Goal: Task Accomplishment & Management: Manage account settings

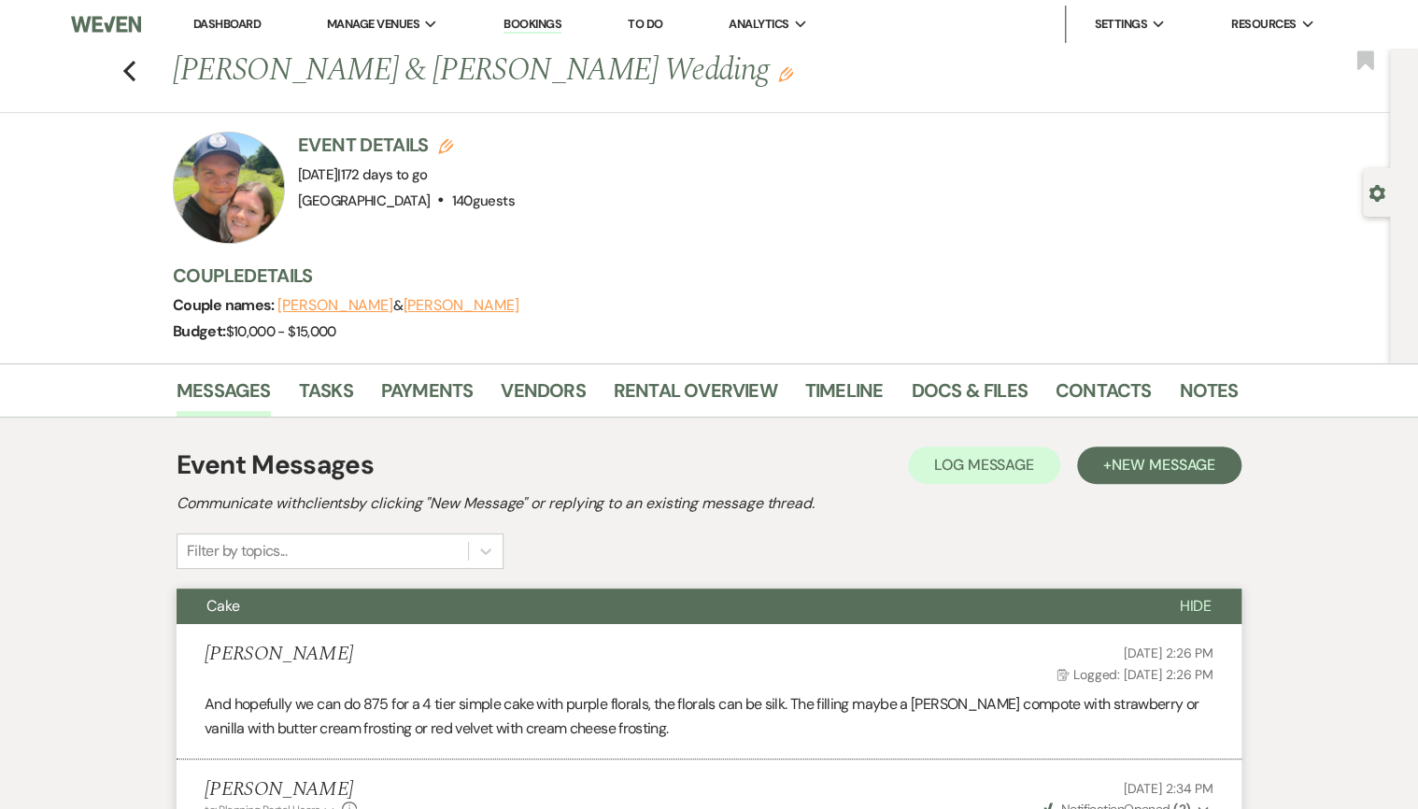
click at [216, 26] on link "Dashboard" at bounding box center [226, 24] width 67 height 16
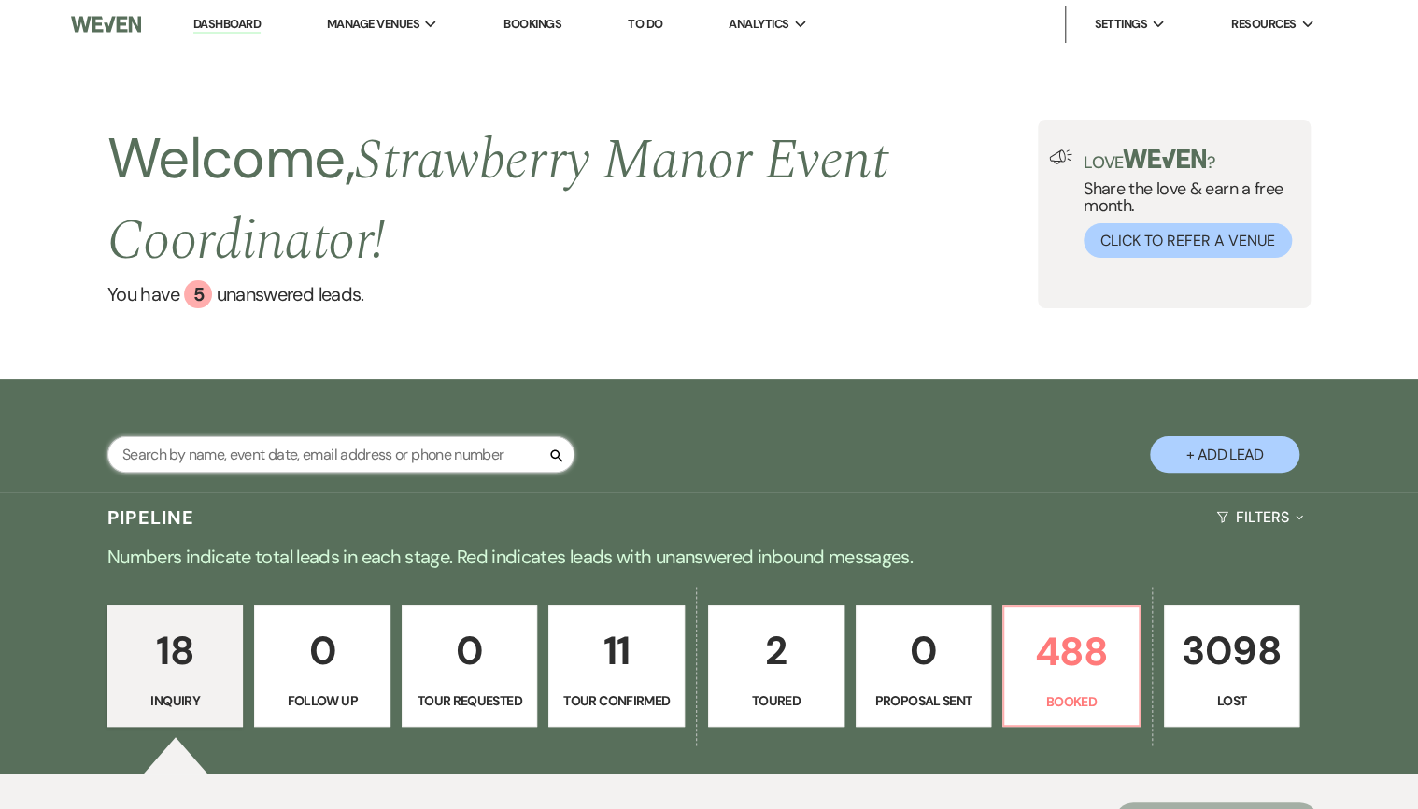
click at [305, 449] on input "text" at bounding box center [340, 454] width 467 height 36
type input "[PERSON_NAME]"
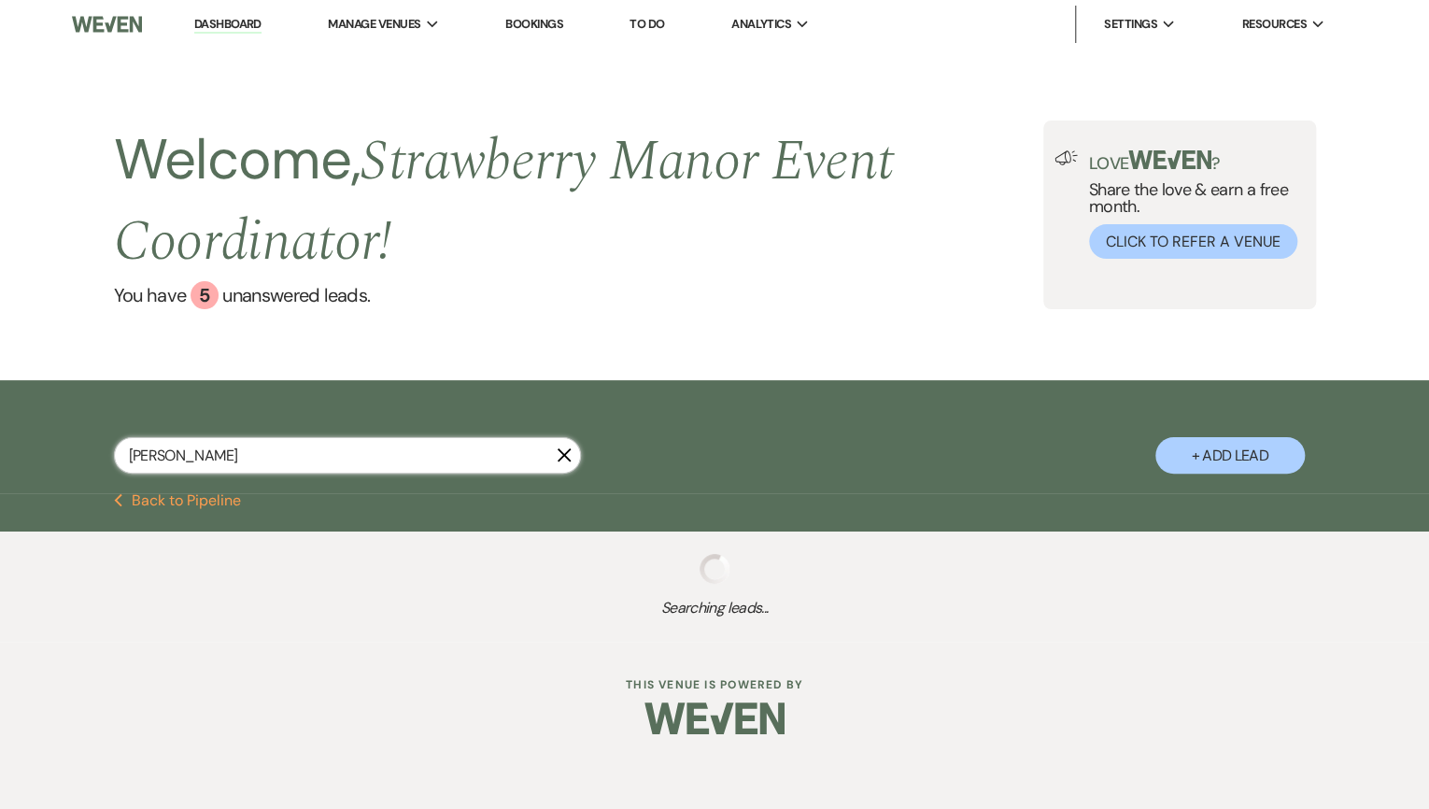
select select "8"
select select "5"
select select "8"
select select "5"
select select "8"
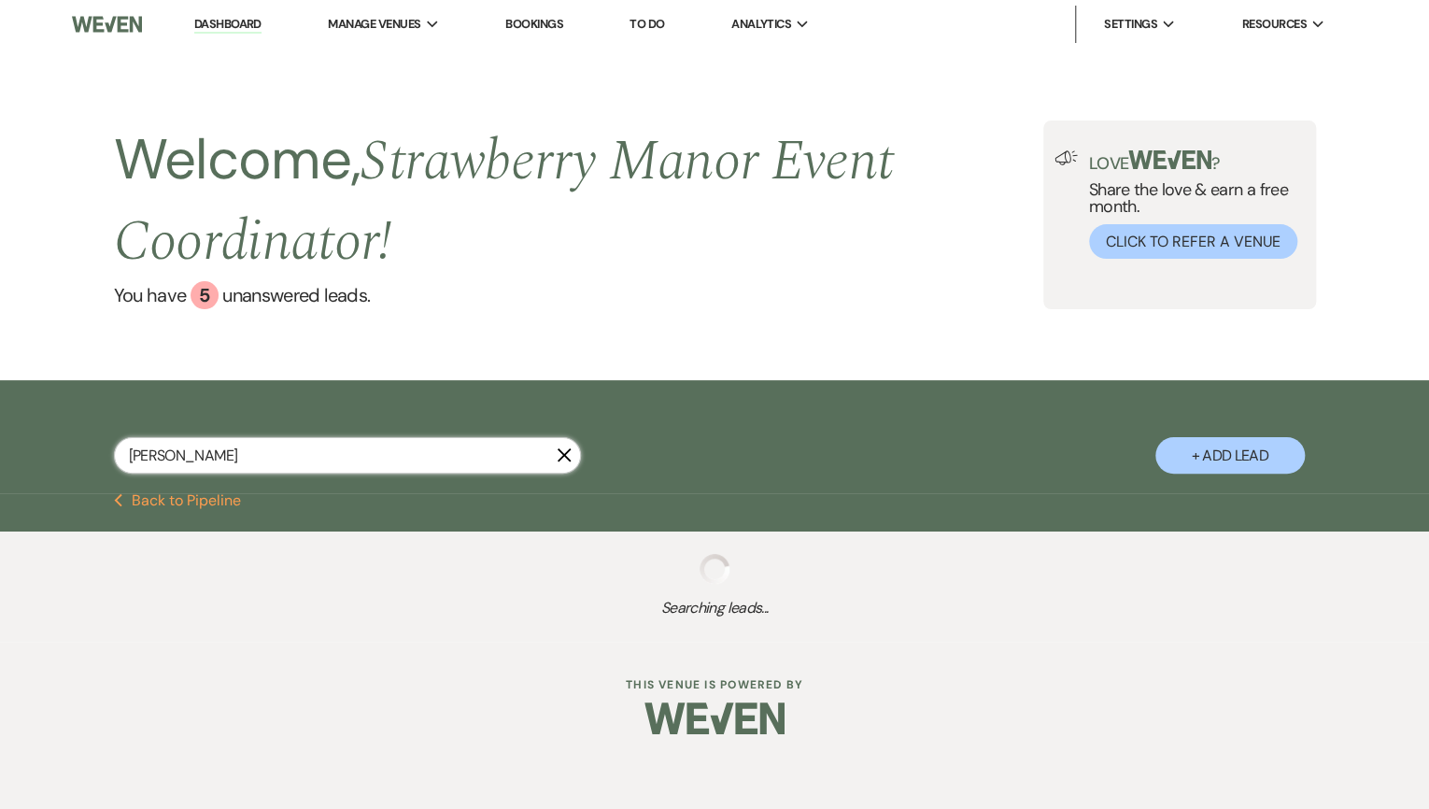
select select "5"
select select "8"
select select "5"
select select "8"
select select "6"
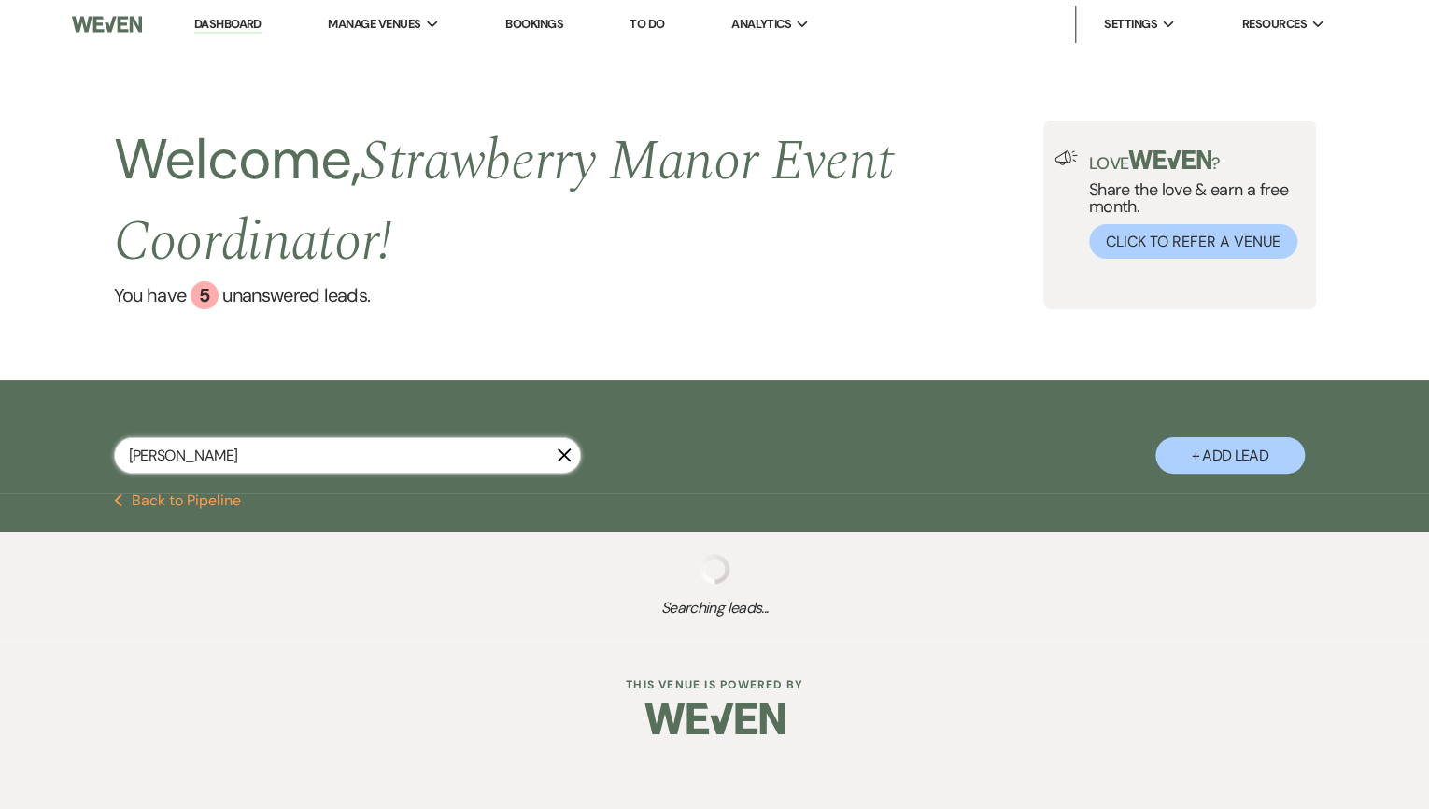
select select "8"
select select "11"
select select "8"
select select "6"
select select "8"
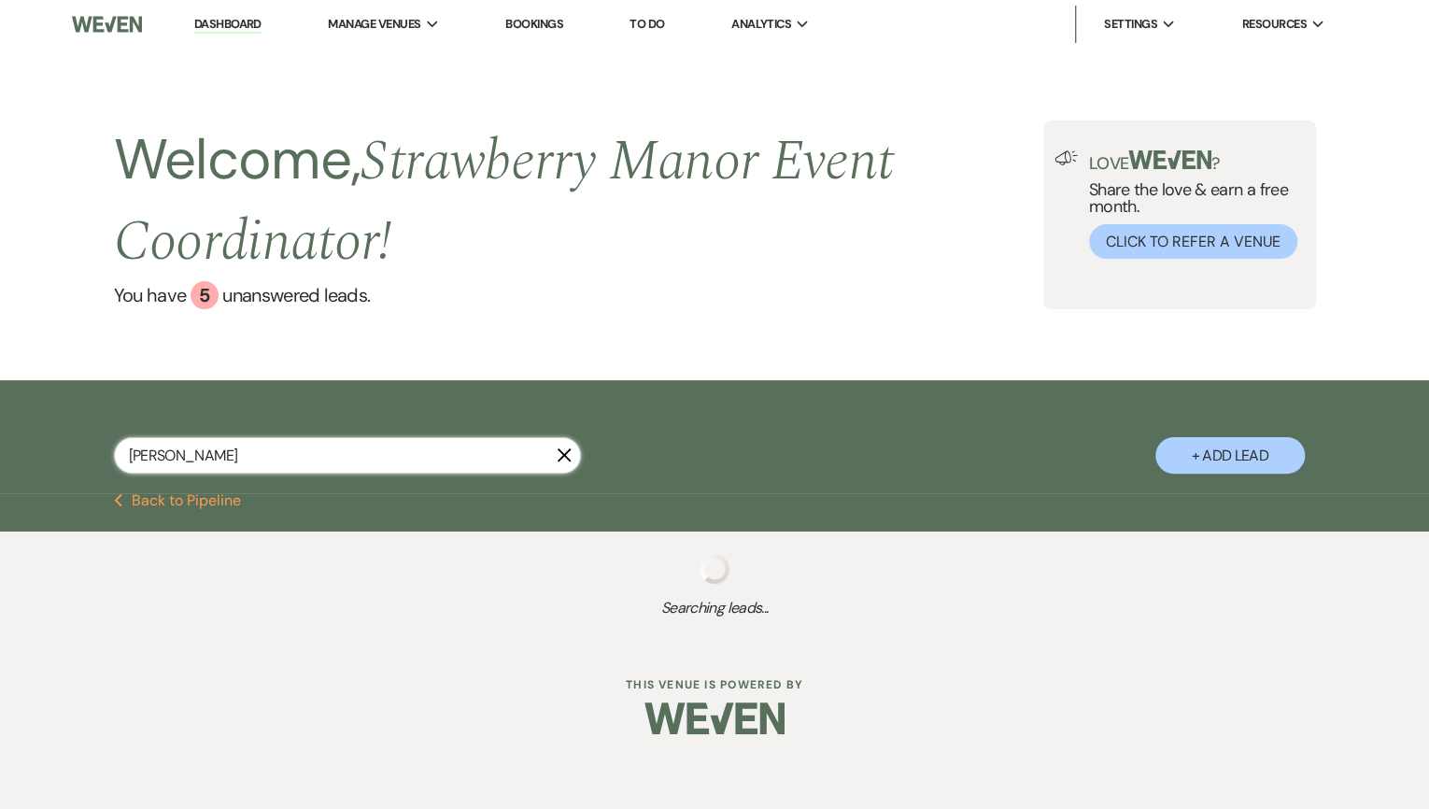
select select "5"
select select "8"
select select "5"
select select "8"
select select "5"
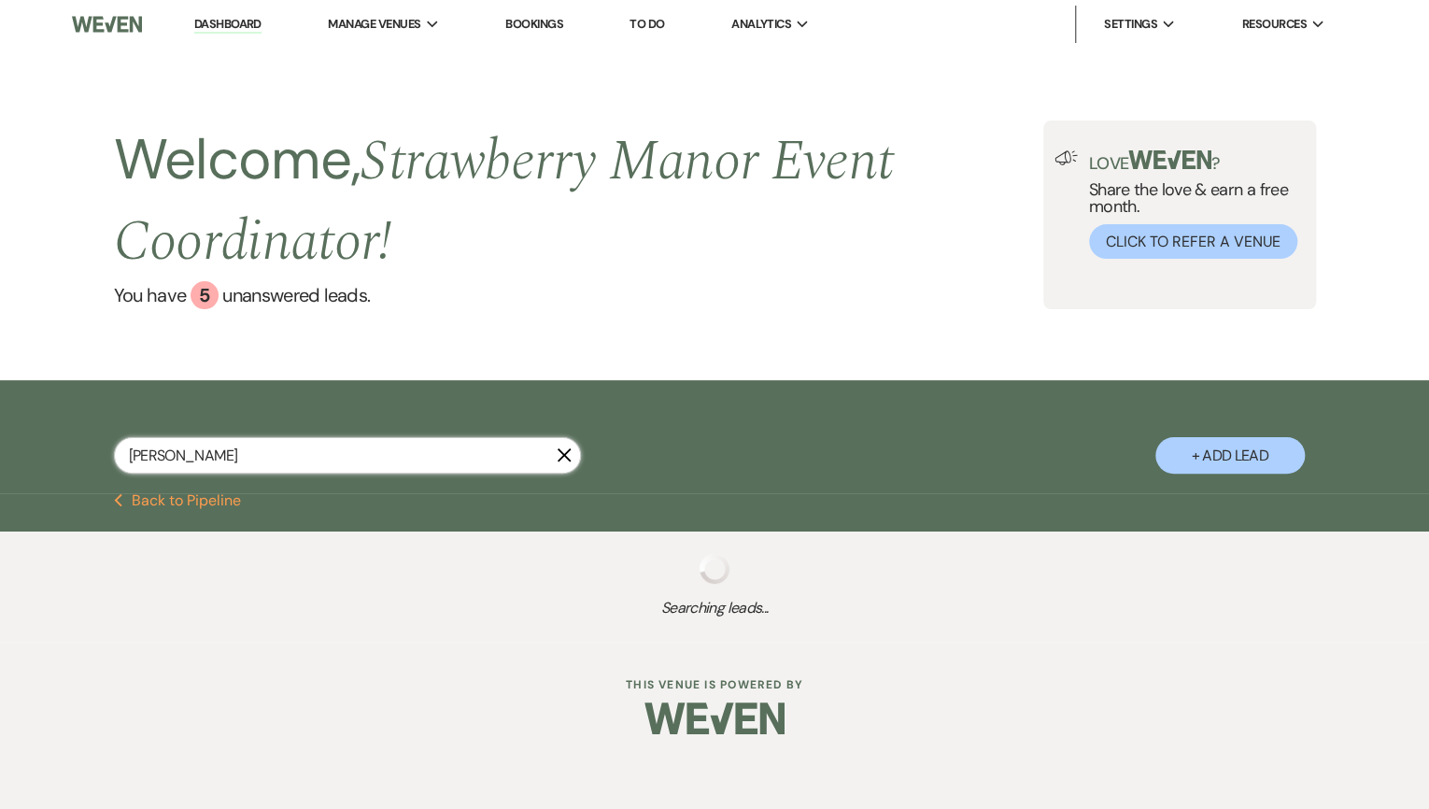
select select "8"
select select "5"
select select "8"
select select "5"
select select "8"
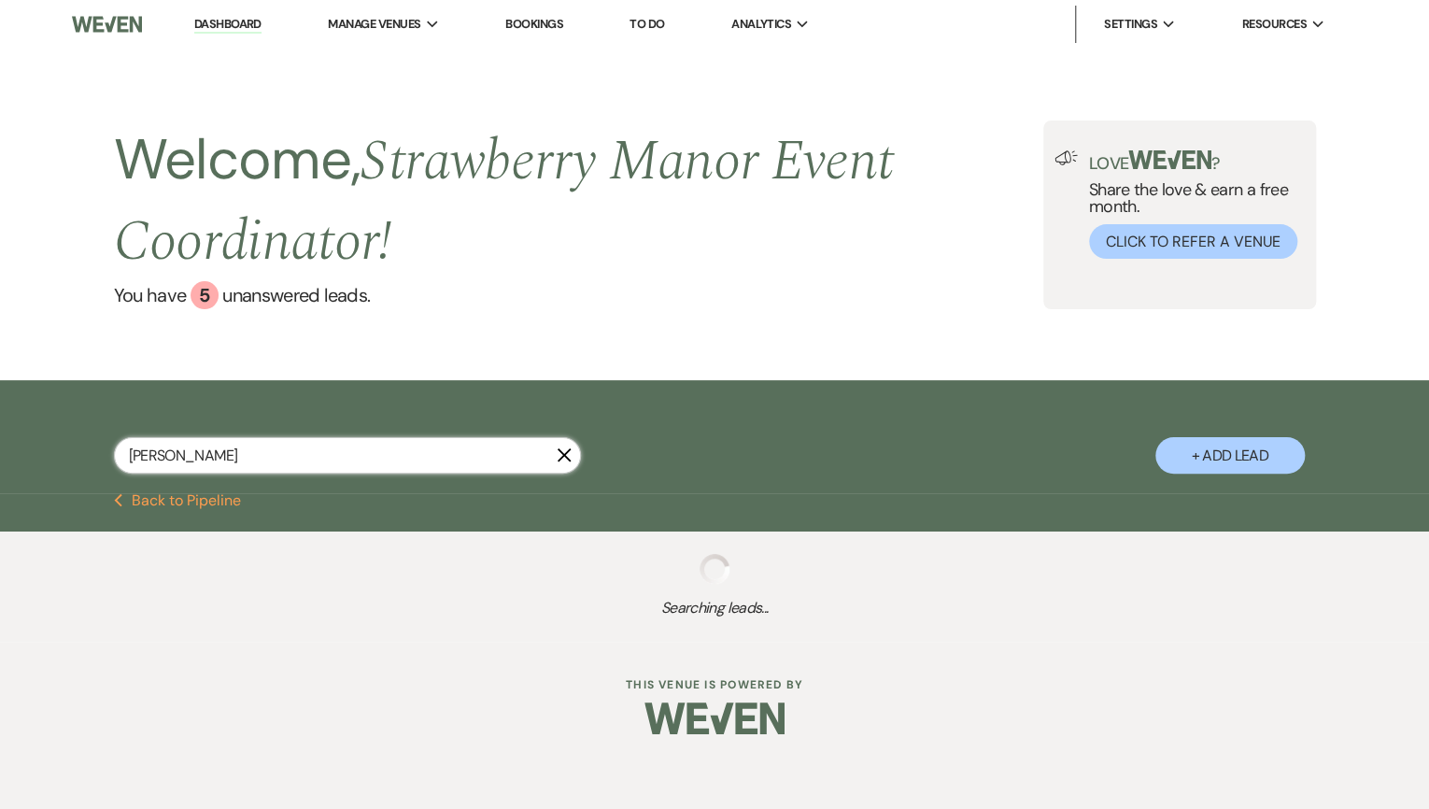
select select "5"
select select "8"
select select "5"
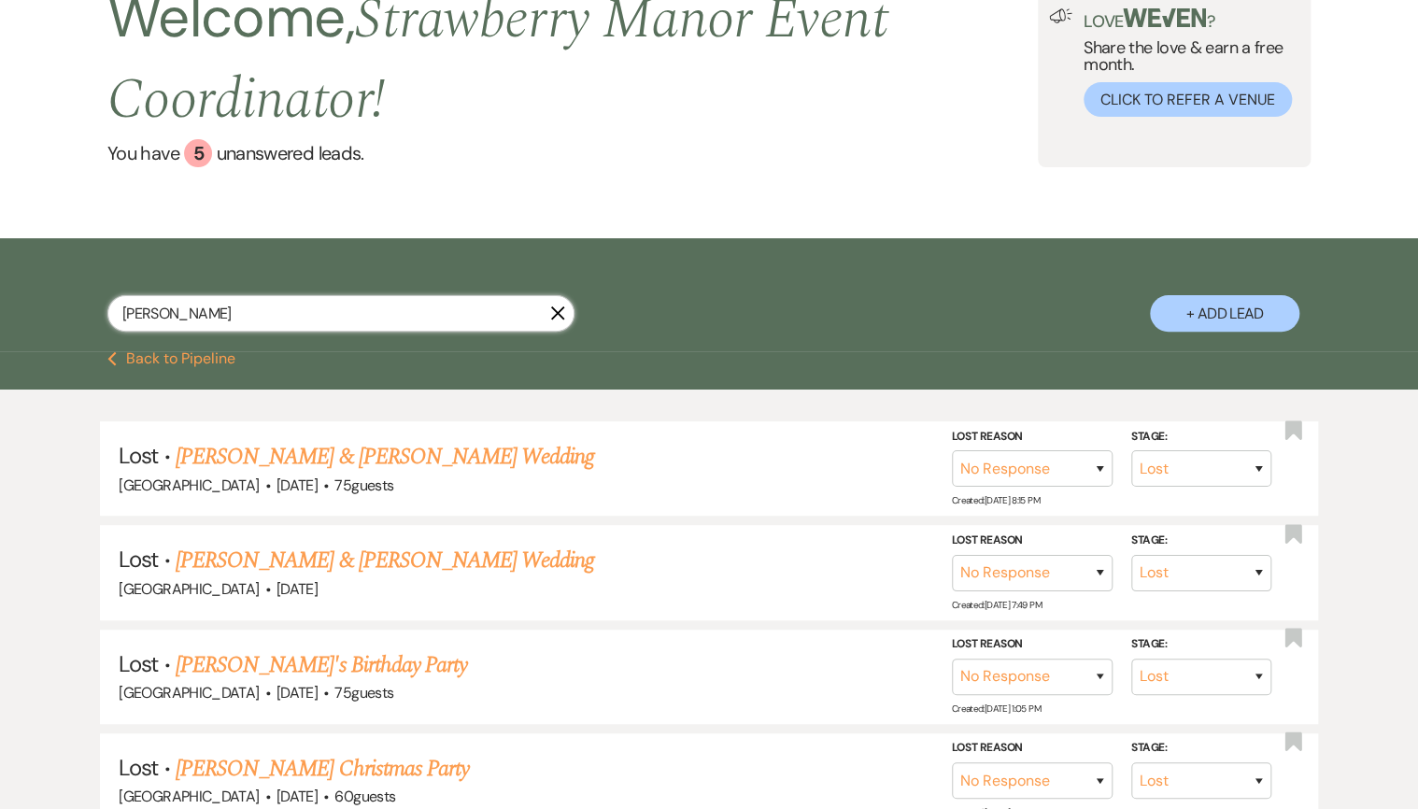
scroll to position [75, 0]
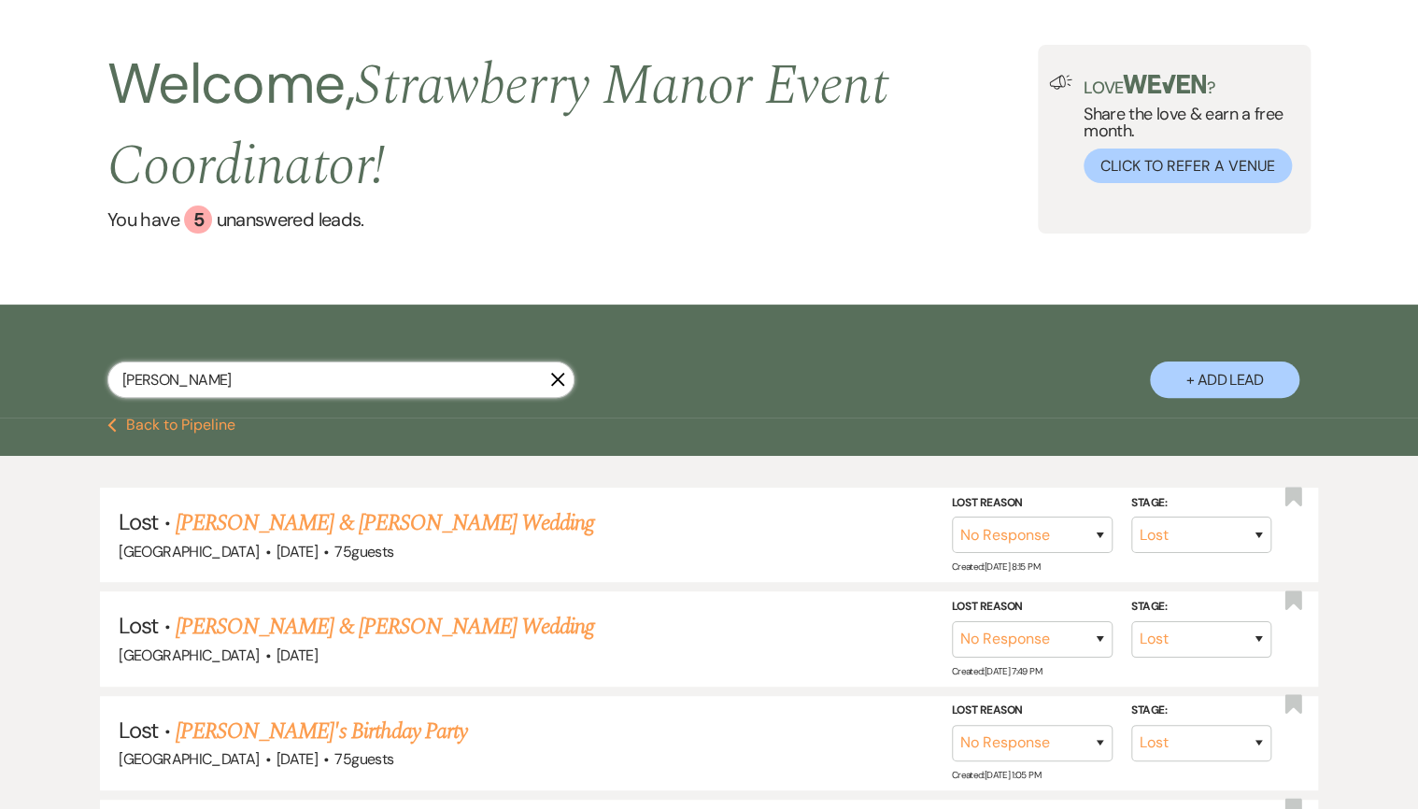
click at [221, 370] on input "[PERSON_NAME]" at bounding box center [340, 380] width 467 height 36
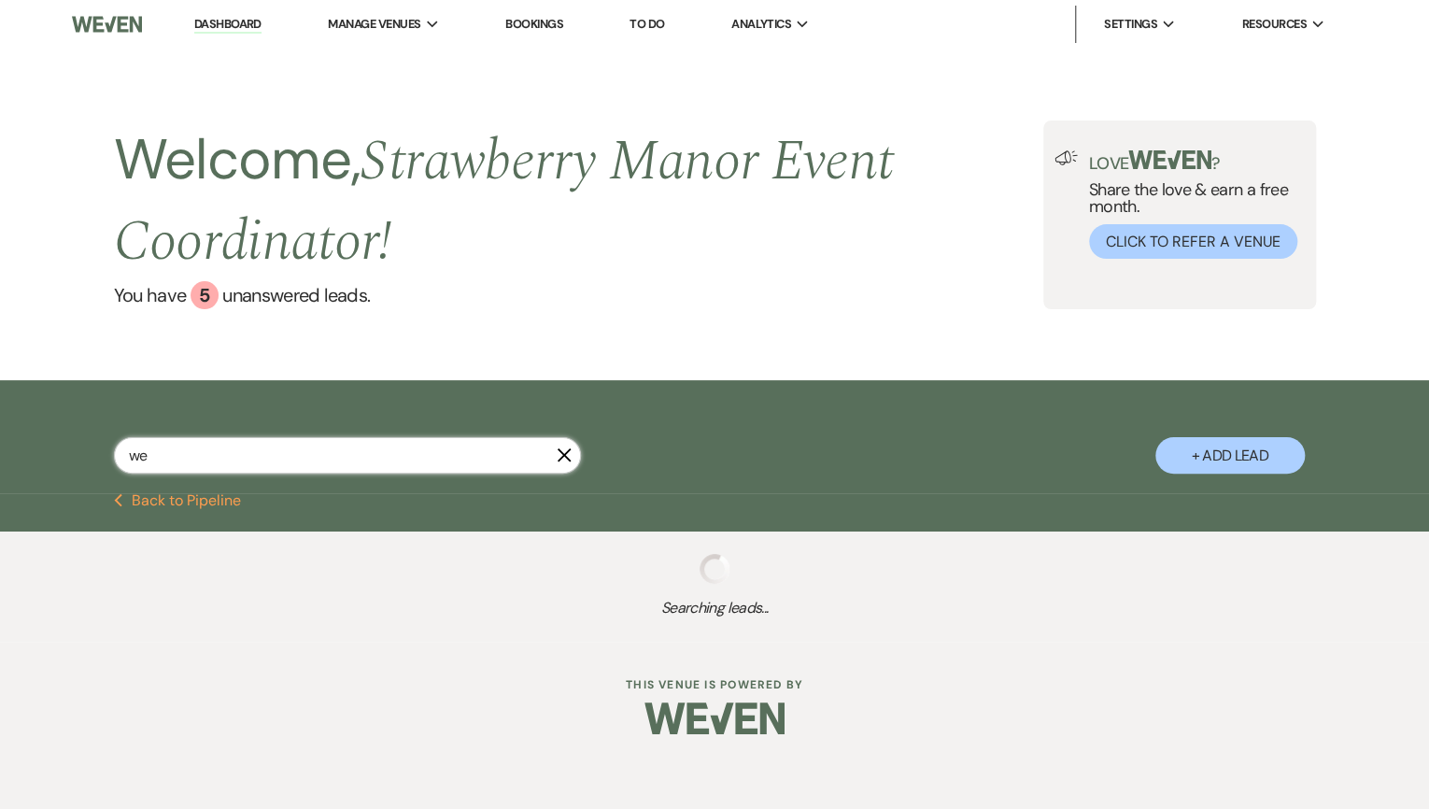
type input "web"
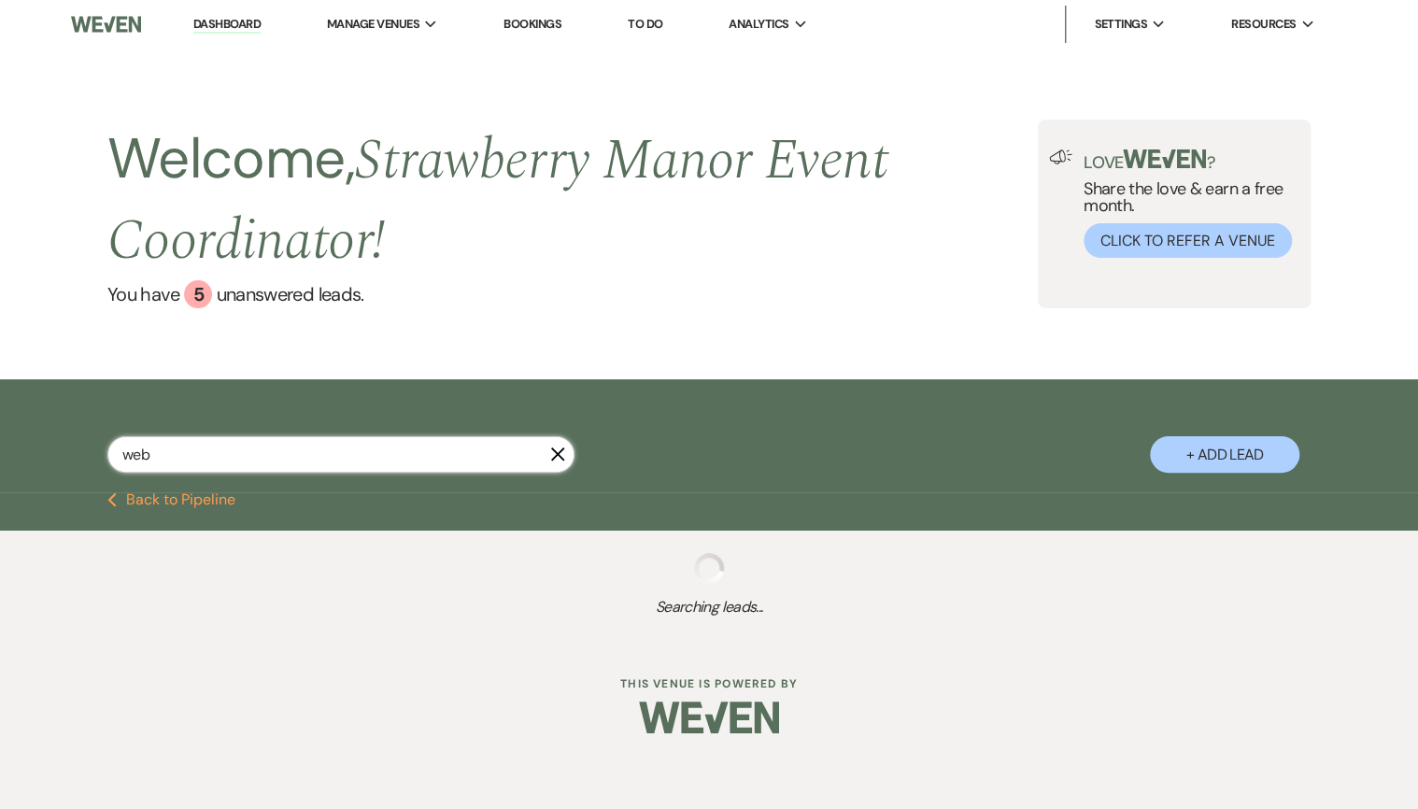
select select "8"
select select "5"
select select "8"
select select "5"
select select "8"
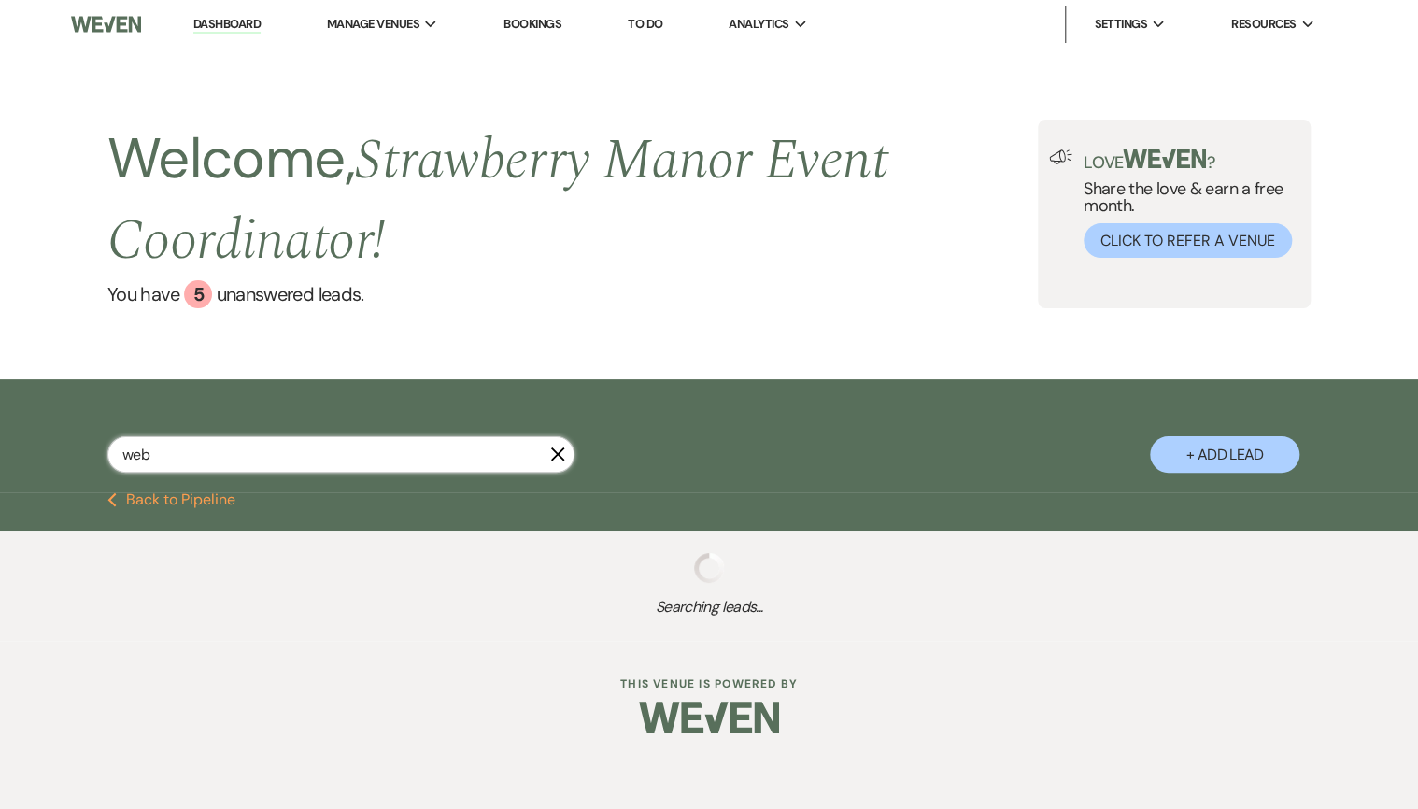
select select "5"
select select "8"
select select "5"
select select "8"
select select "5"
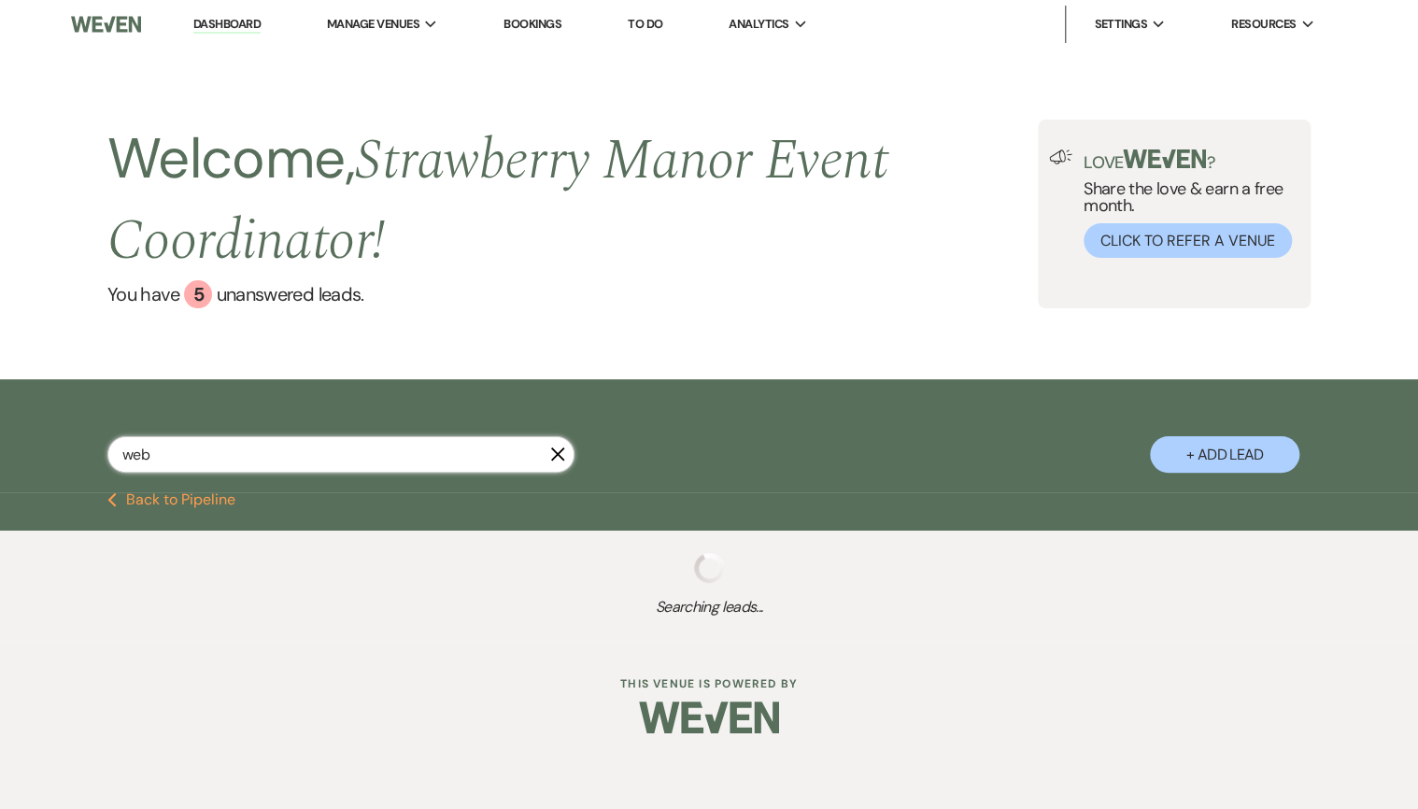
select select "8"
select select "5"
select select "8"
select select "5"
select select "8"
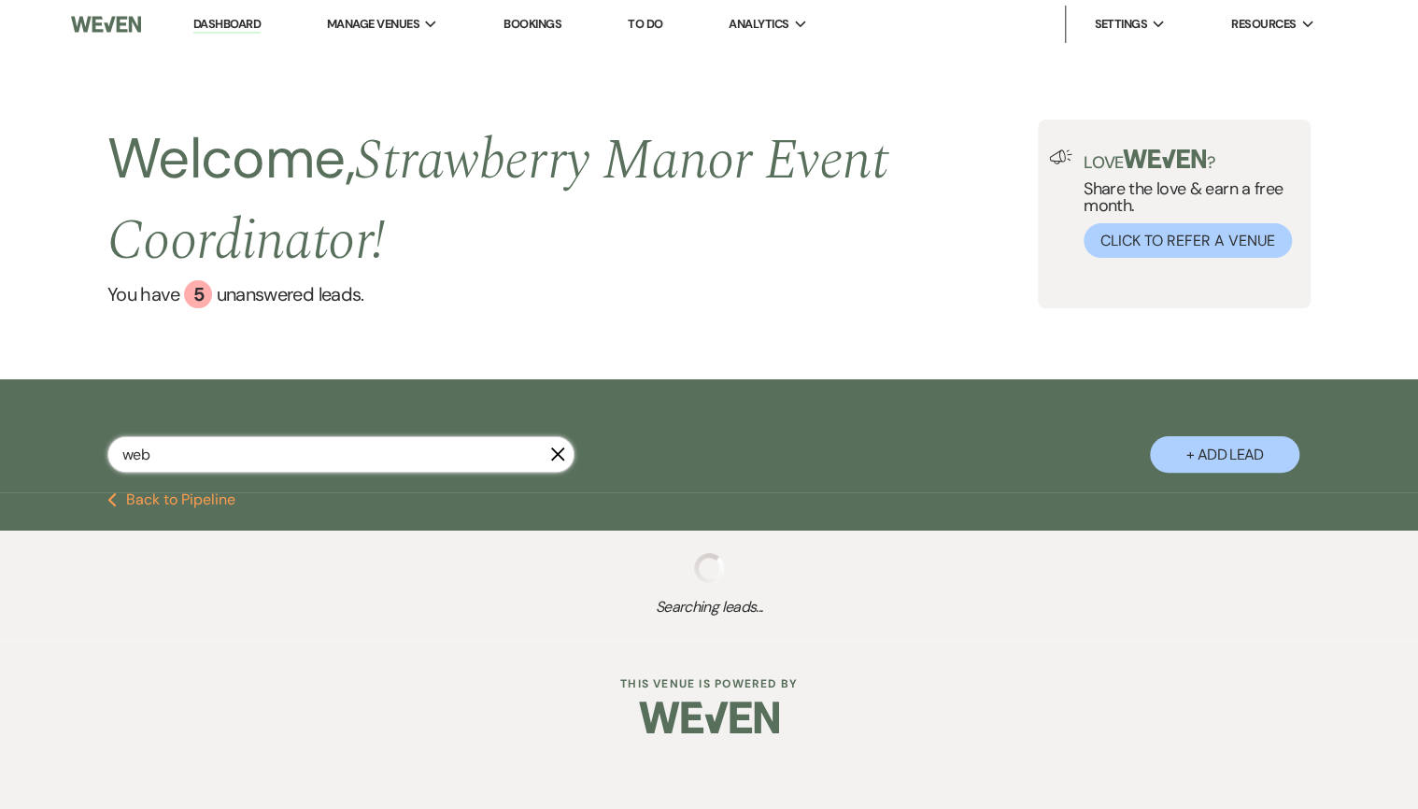
select select "5"
select select "8"
select select "5"
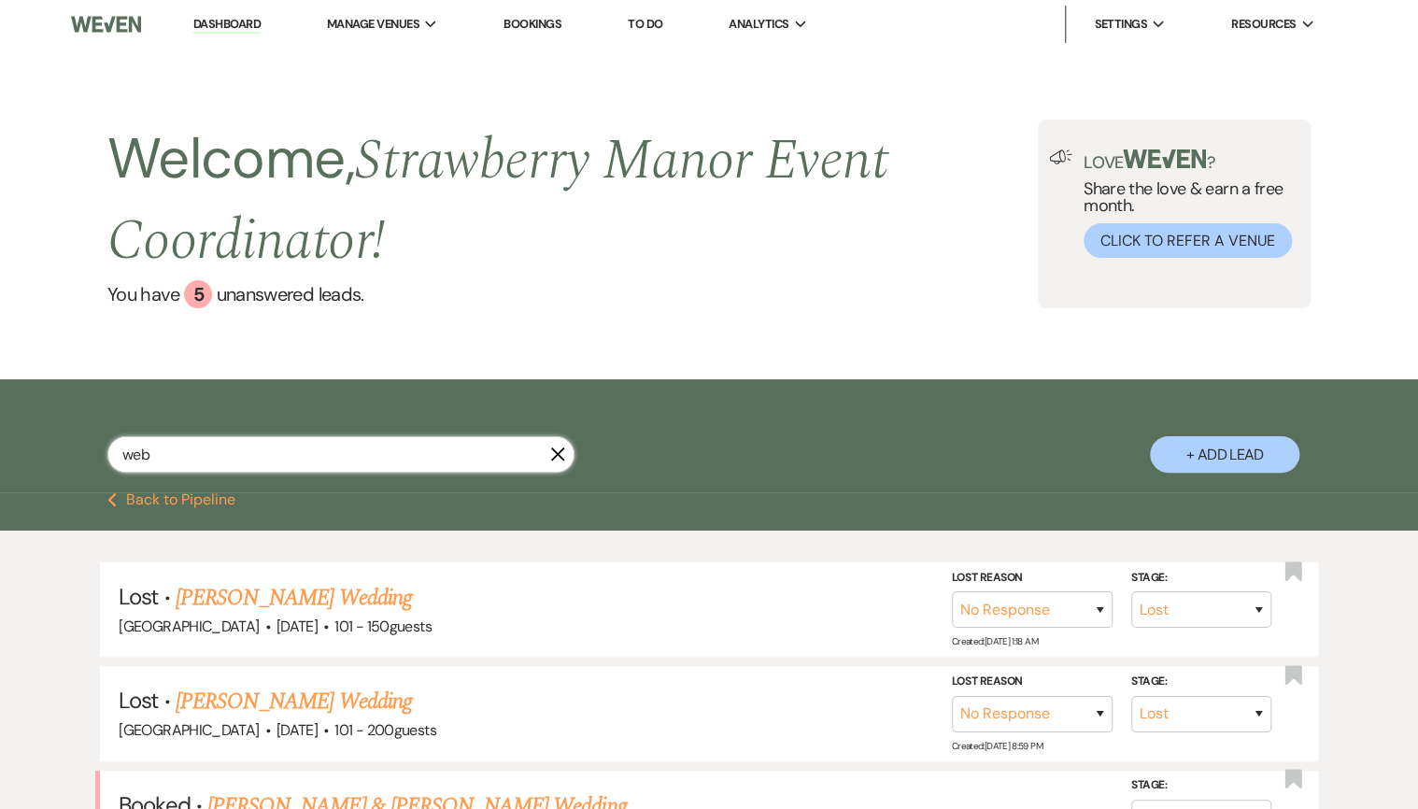
click at [168, 457] on input "web" at bounding box center [340, 454] width 467 height 36
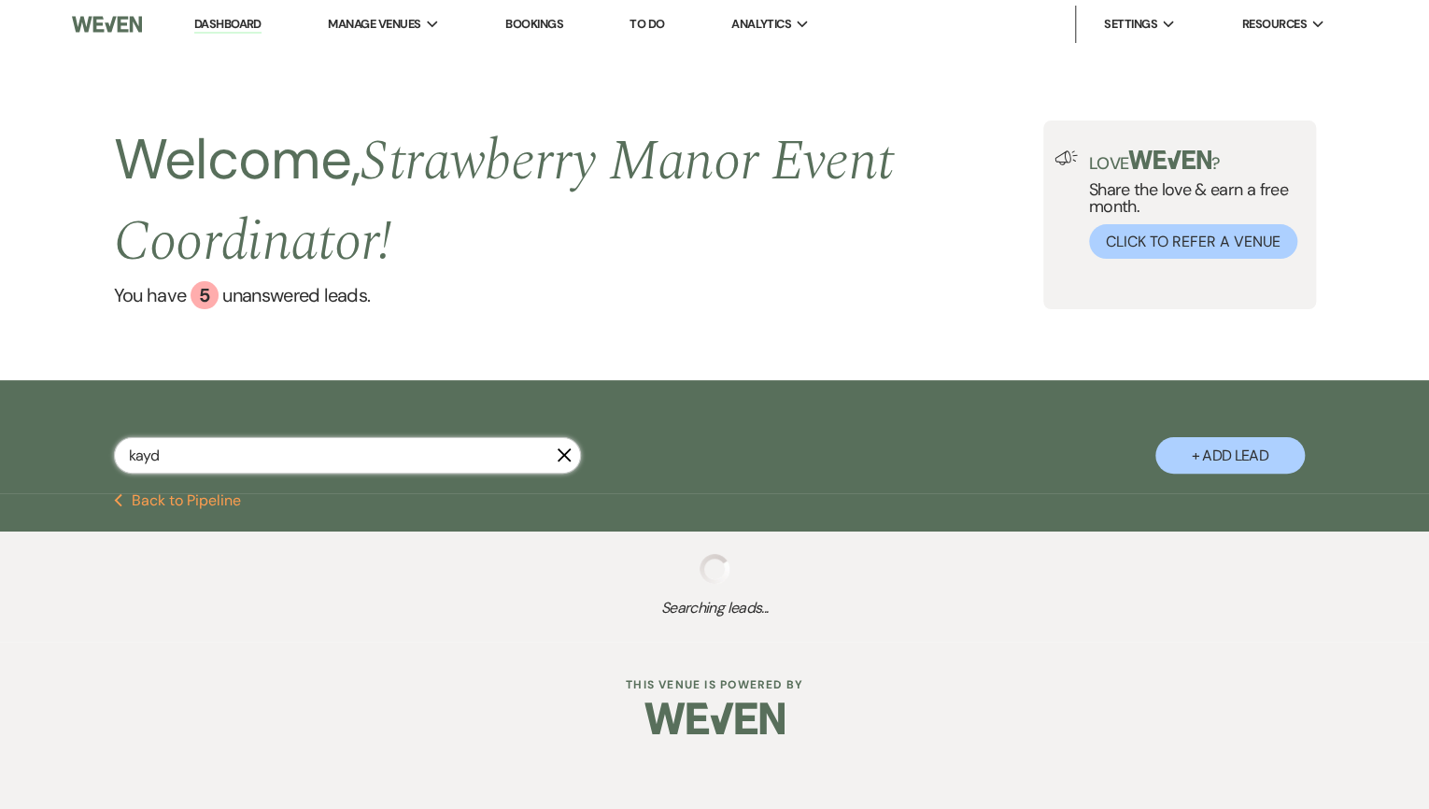
type input "kayde"
select select "8"
select select "5"
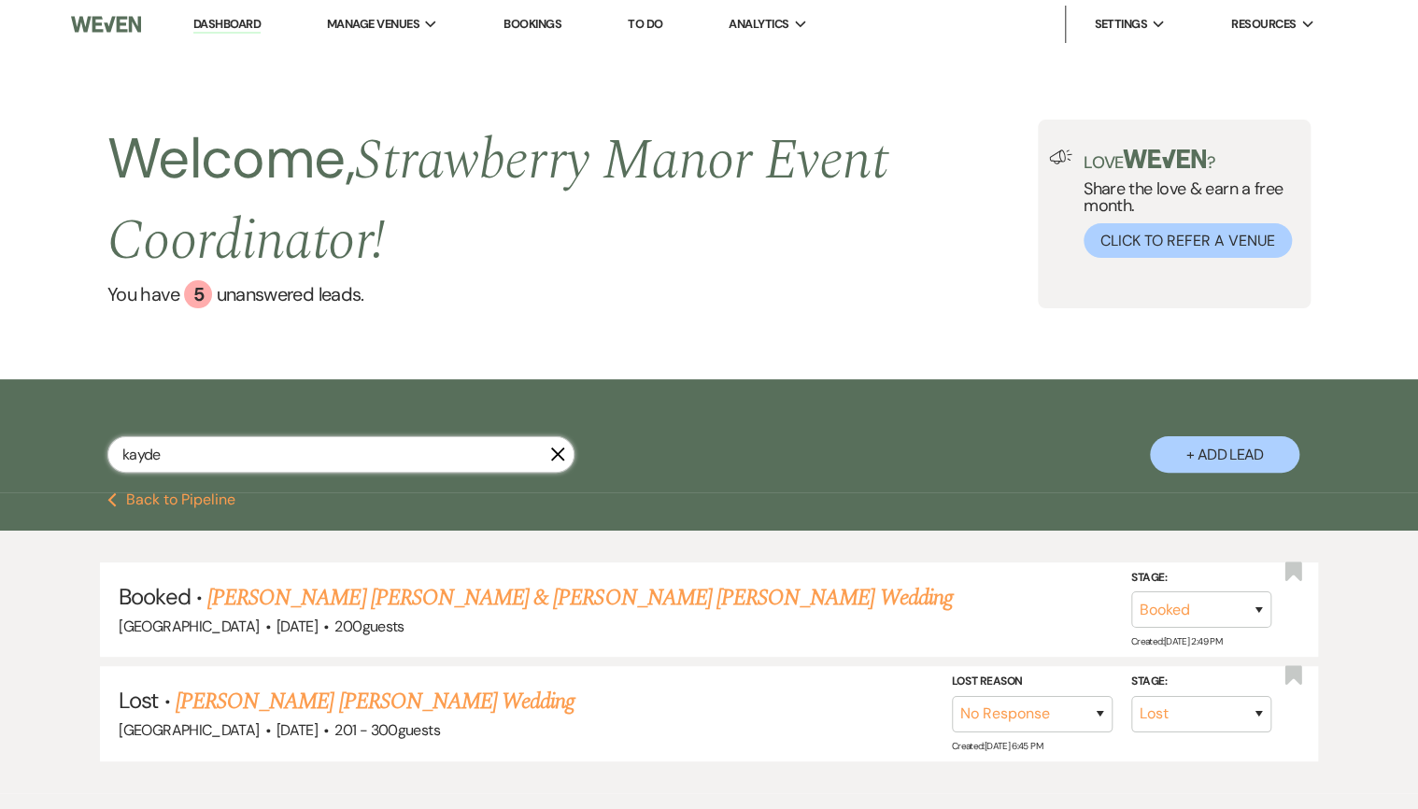
type input "kayden"
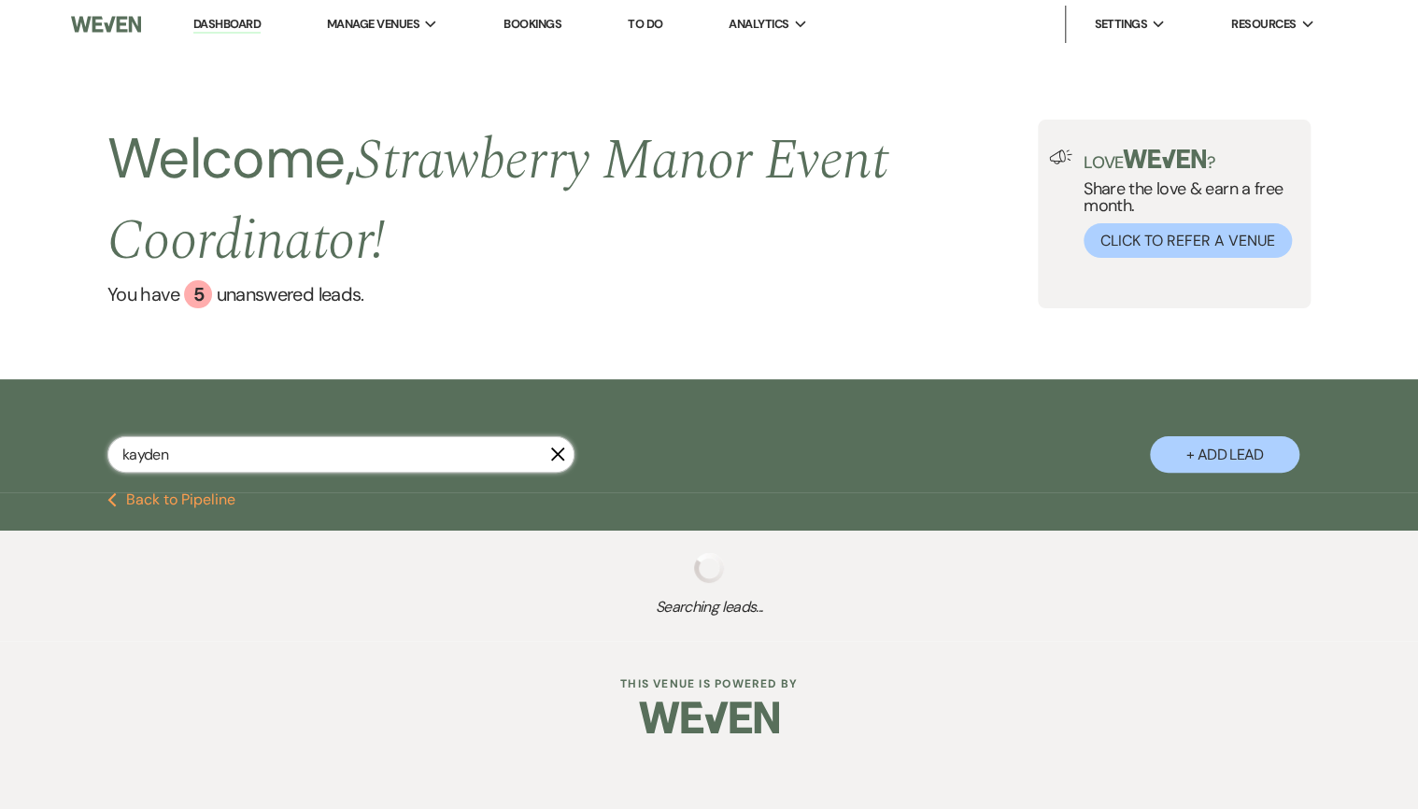
select select "8"
select select "5"
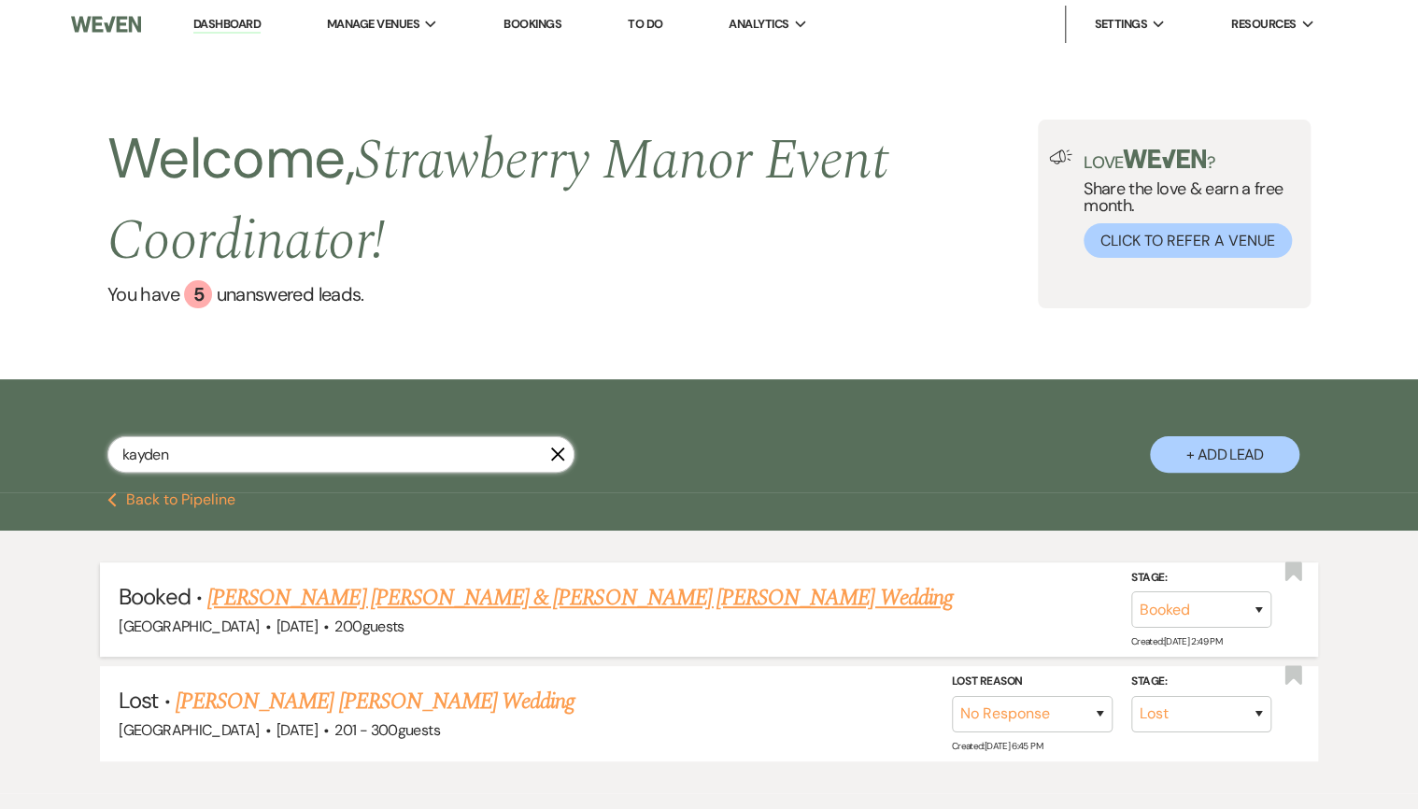
type input "kayden"
